Goal: Check status: Check status

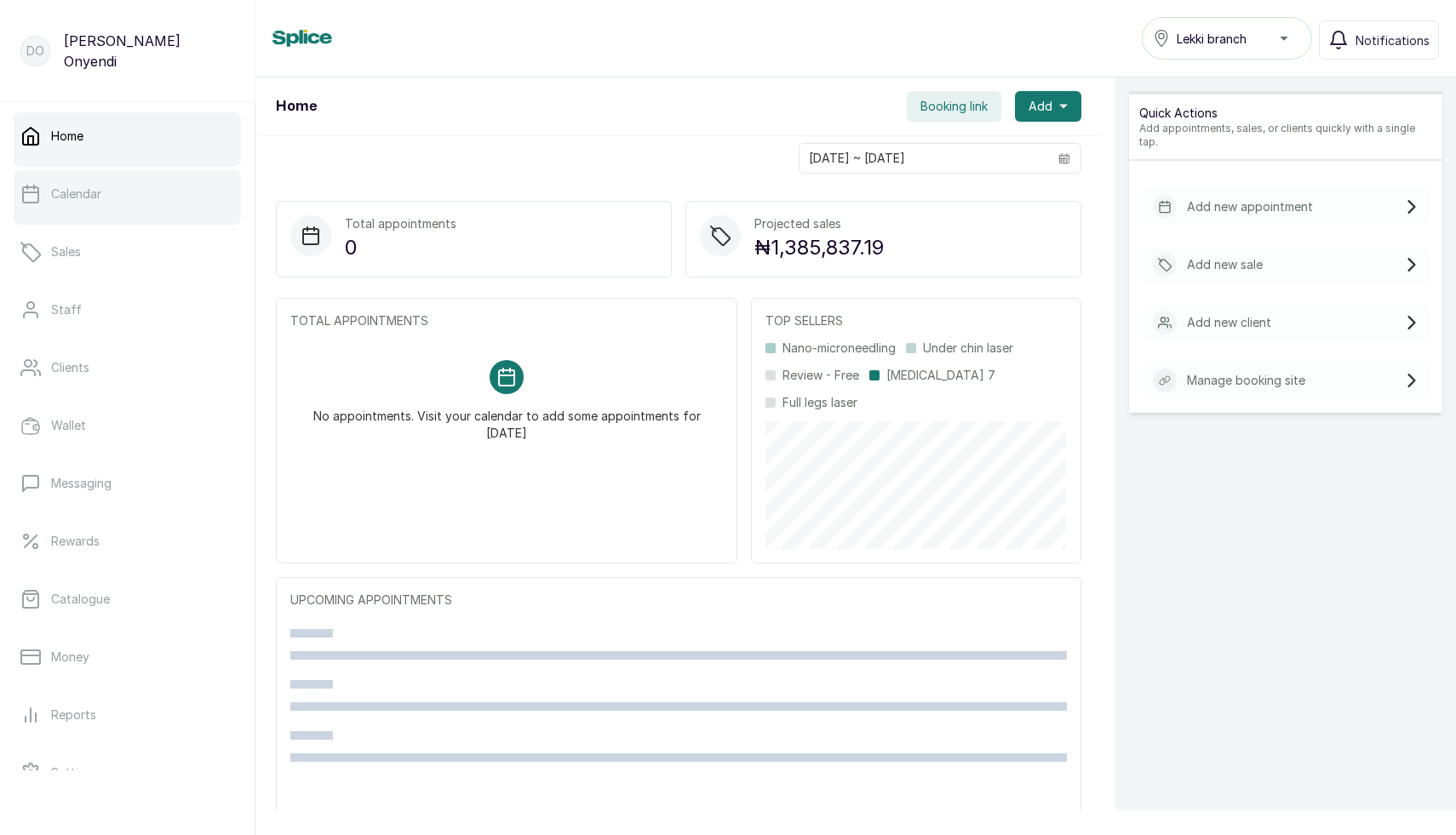
click at [114, 199] on link "Calendar" at bounding box center [127, 194] width 227 height 48
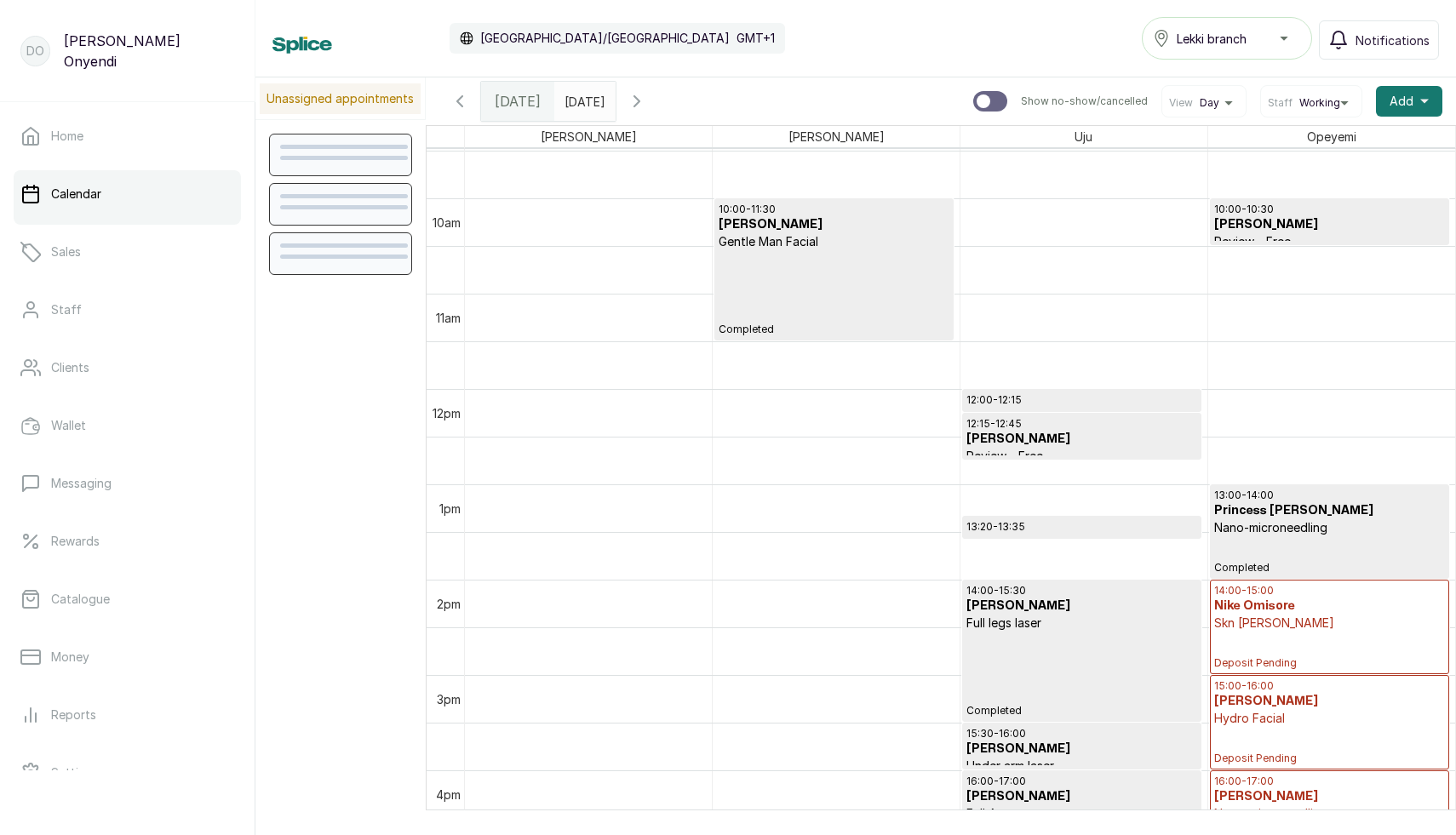
scroll to position [916, 0]
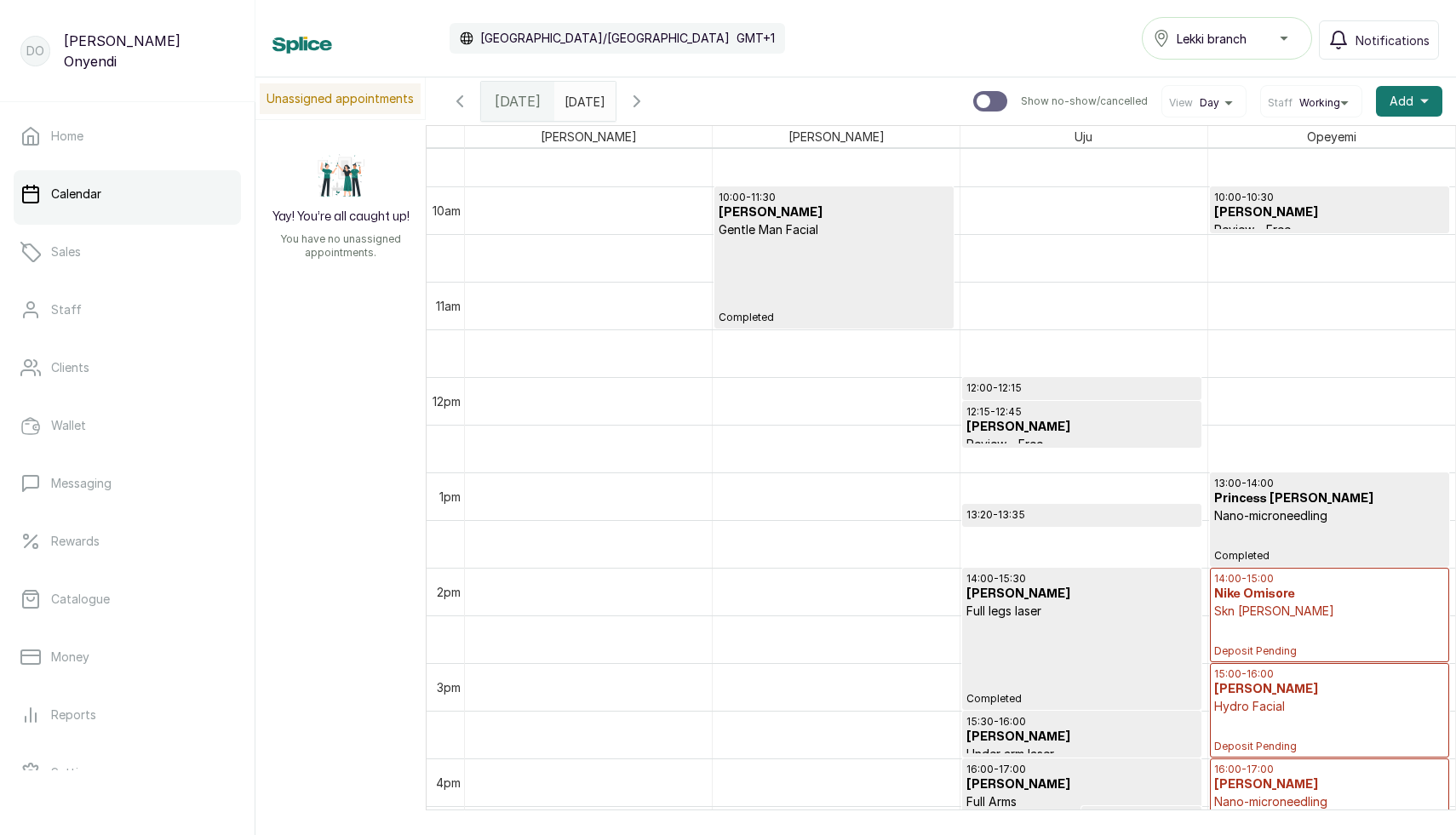
click at [1231, 525] on div "13:00 - 14:00 Princess Irhivwoba Nano-microneedling Completed" at bounding box center [1329, 520] width 230 height 86
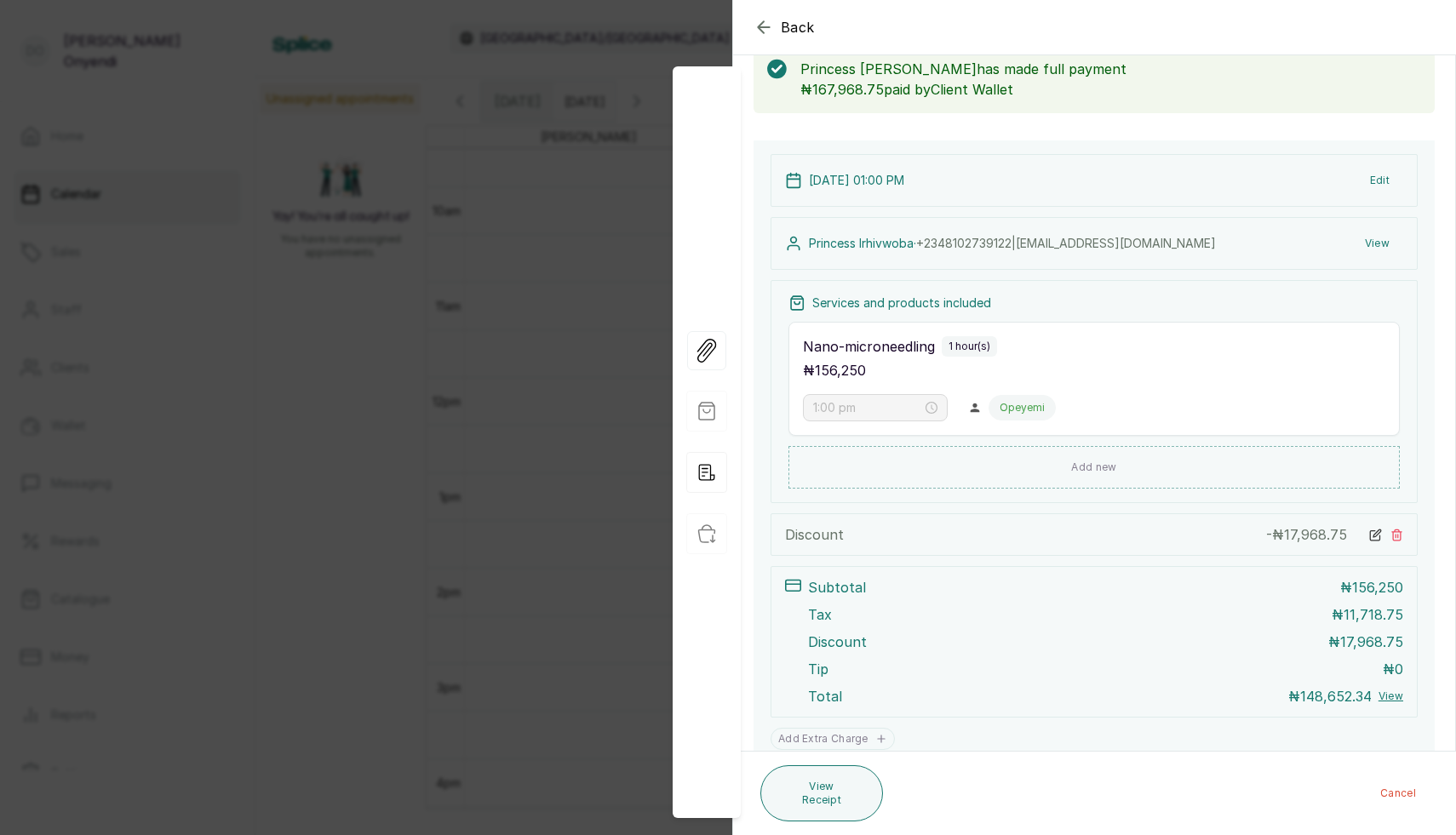
scroll to position [158, 0]
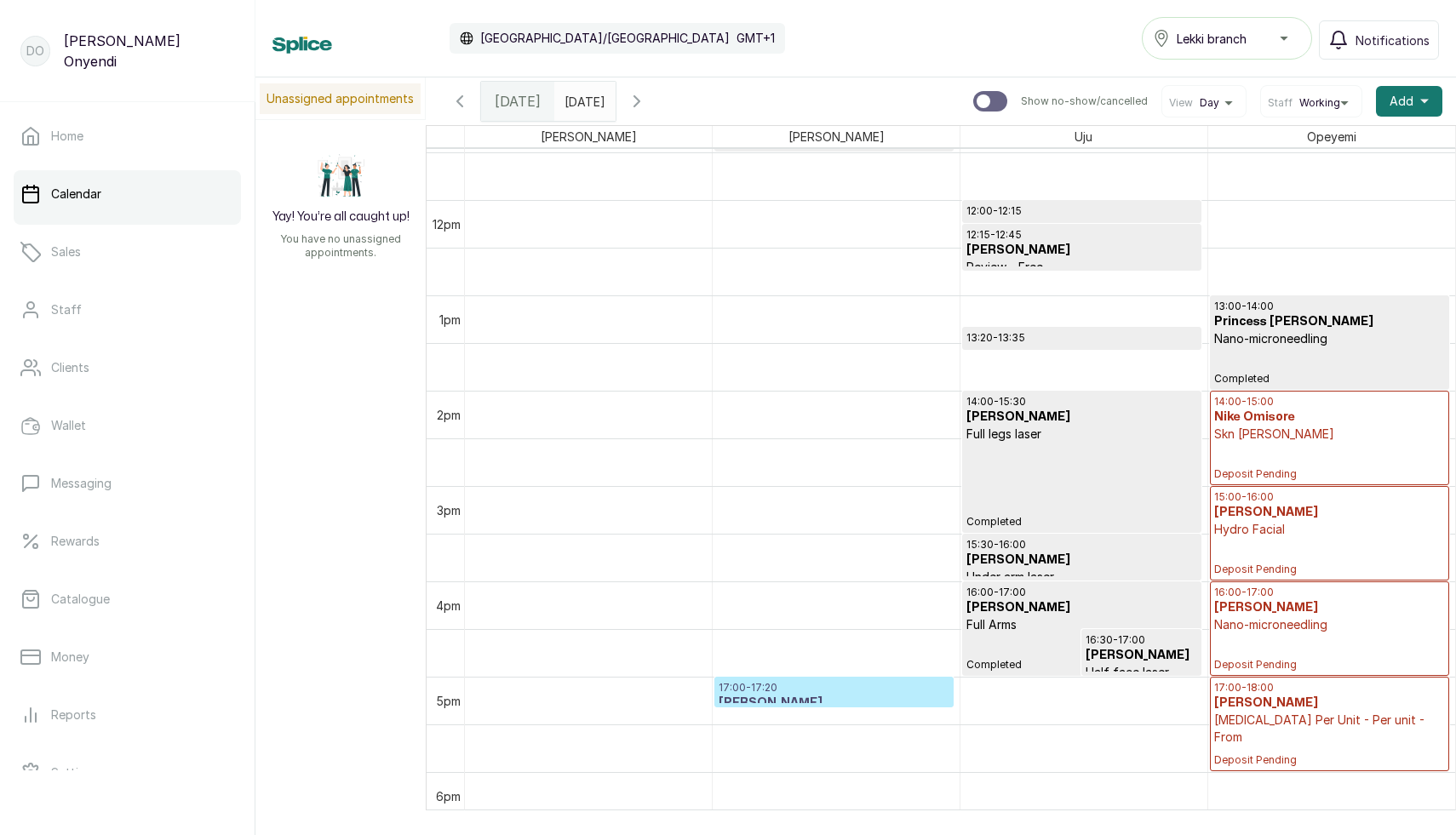
scroll to position [1030, 0]
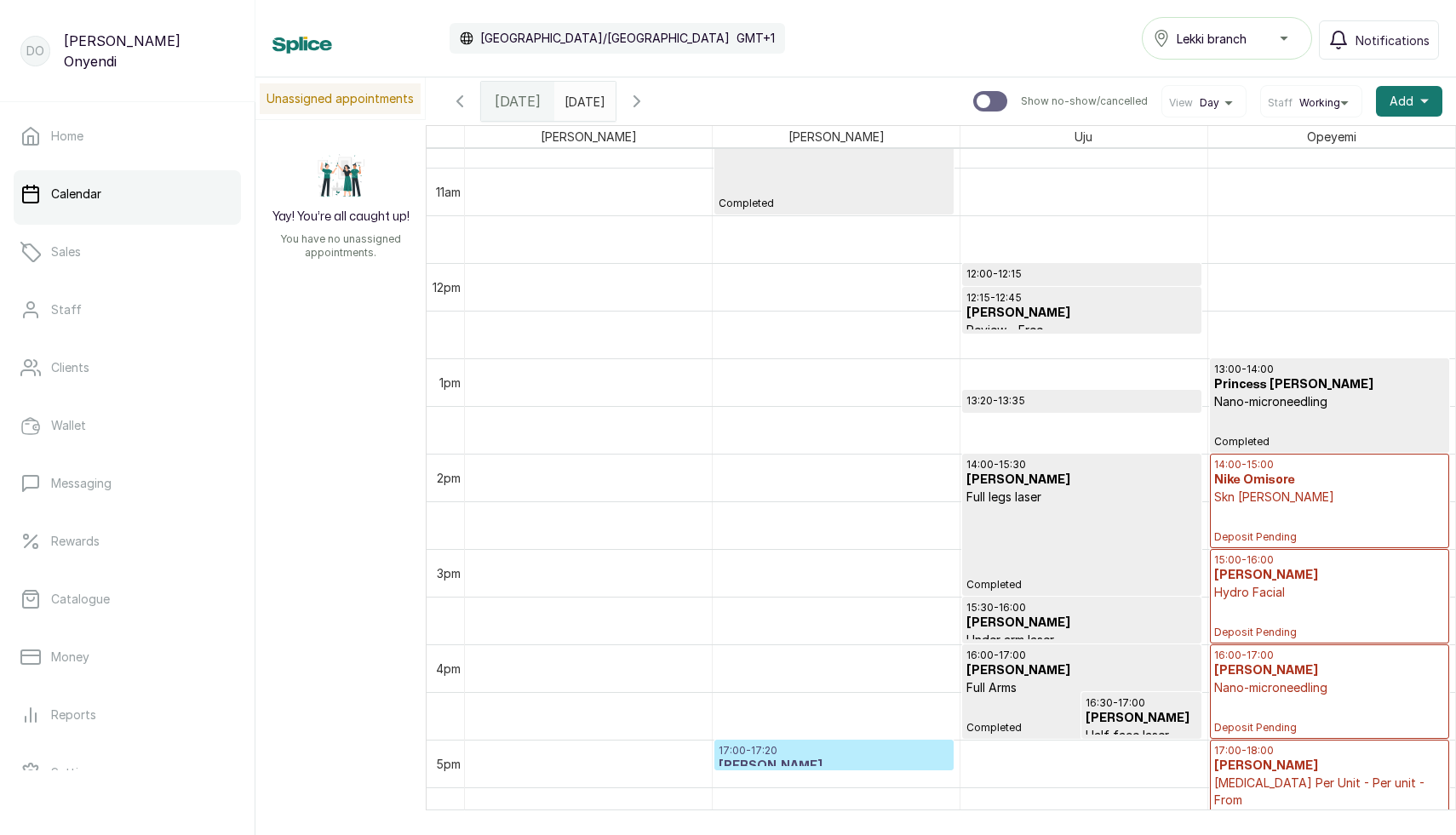
click at [1348, 409] on p "Nano-microneedling" at bounding box center [1329, 402] width 230 height 17
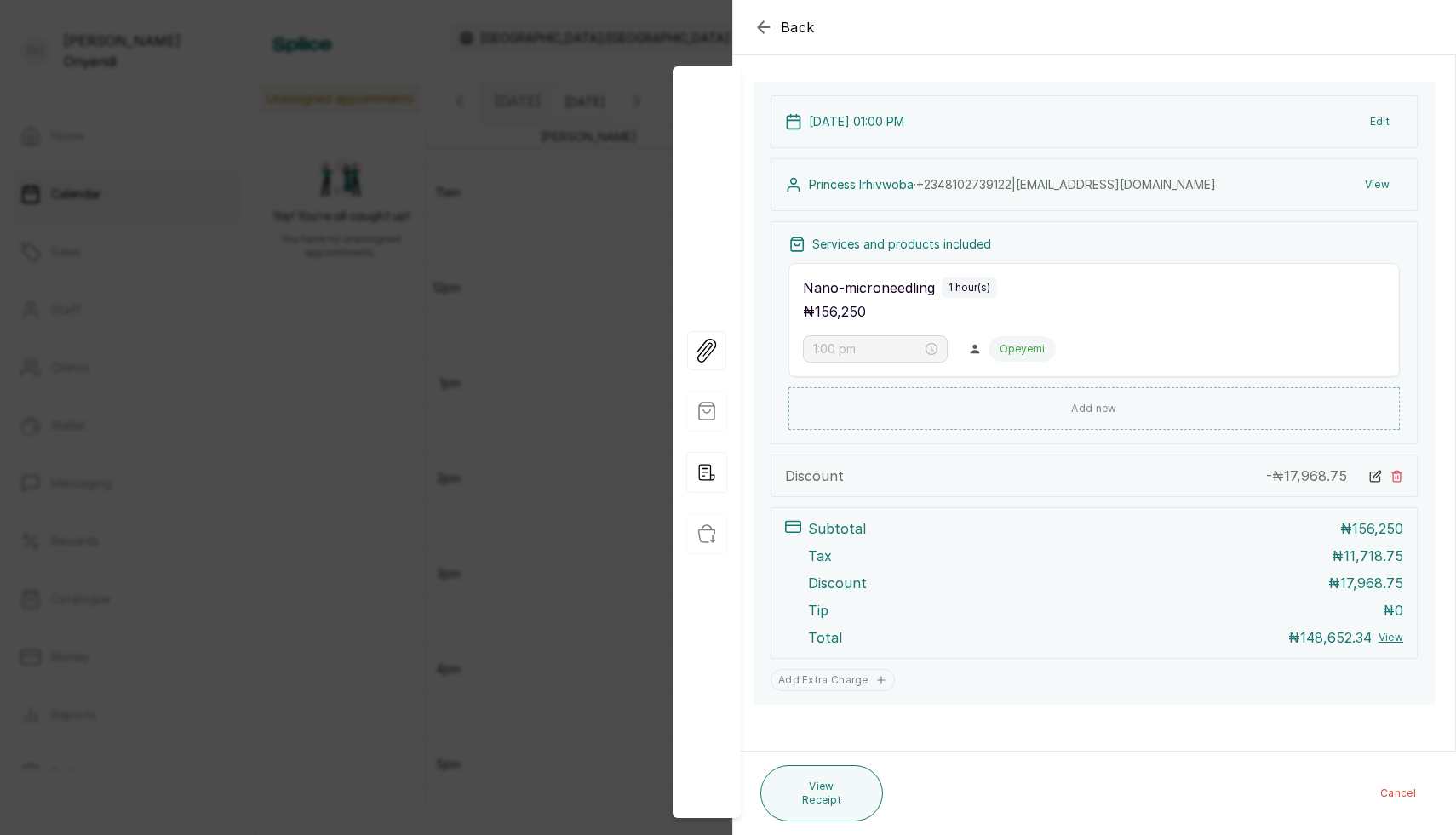
scroll to position [158, 0]
drag, startPoint x: 1347, startPoint y: 558, endPoint x: 1406, endPoint y: 567, distance: 59.7
click at [1406, 567] on div "Subtotal ₦ 156,250 Tax ₦ 11,718.75 Discount ₦ 17,968.75 Tip ₦ 0 Total ₦ 148,652…" at bounding box center [1093, 583] width 647 height 152
click at [897, 559] on div "Tax ₦ 11,718.75" at bounding box center [1105, 555] width 595 height 20
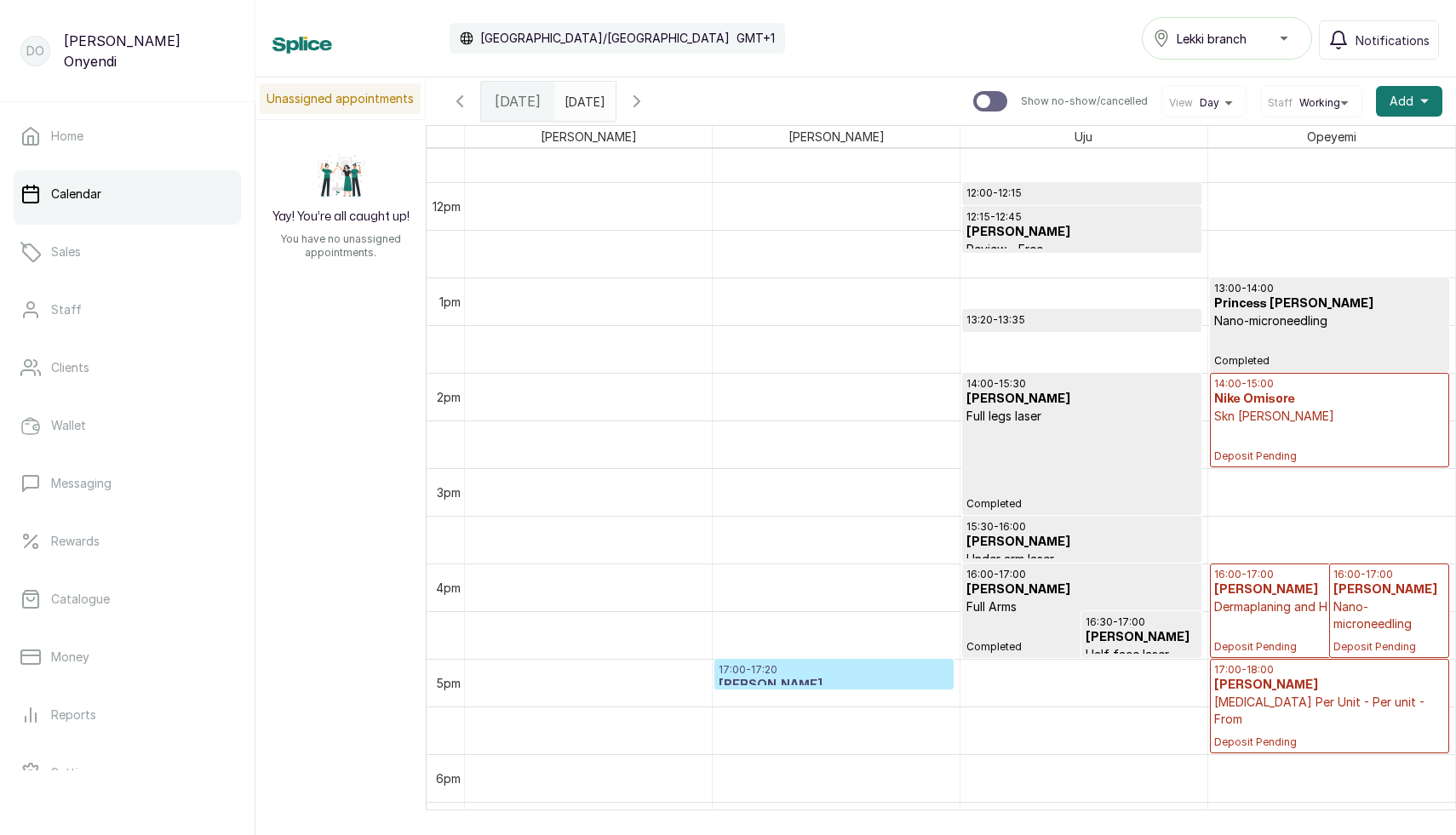
scroll to position [1109, 0]
click at [1273, 330] on p "Nano-microneedling" at bounding box center [1329, 323] width 230 height 17
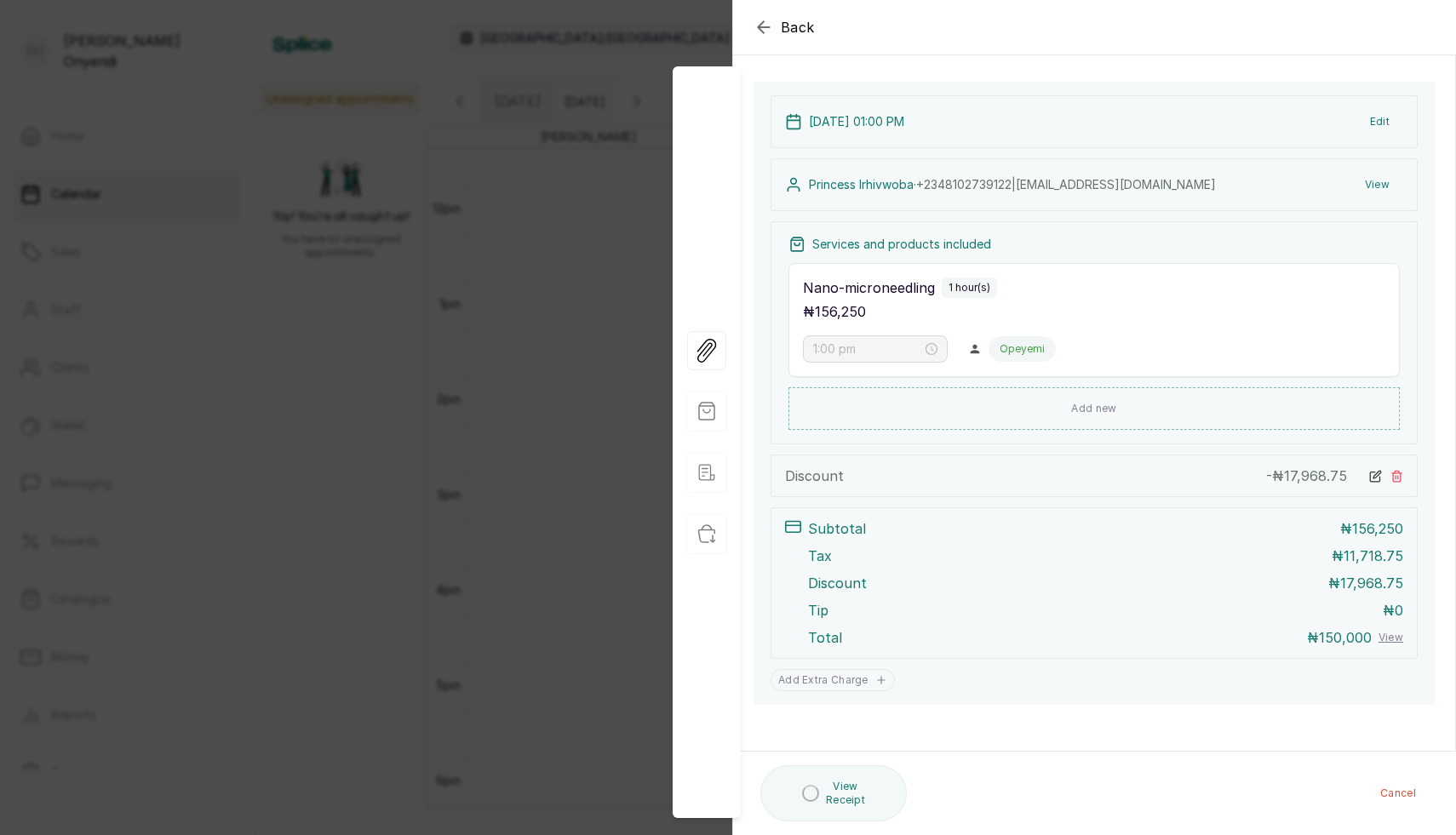
scroll to position [158, 0]
